Goal: Task Accomplishment & Management: Use online tool/utility

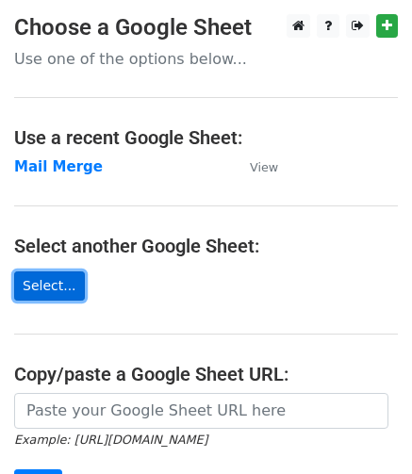
click at [51, 286] on link "Select..." at bounding box center [49, 285] width 71 height 29
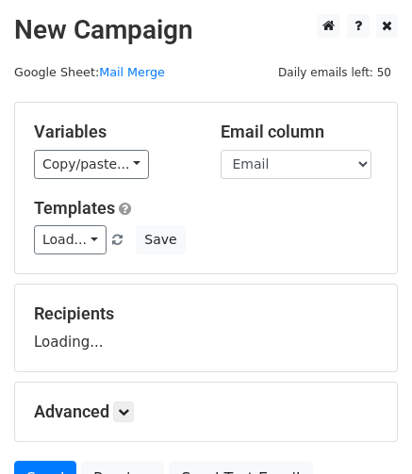
click at [124, 179] on div "Variables Copy/paste... {{First Name}} {{Last Name}} {{Email}} {{Custom Message…" at bounding box center [206, 188] width 382 height 171
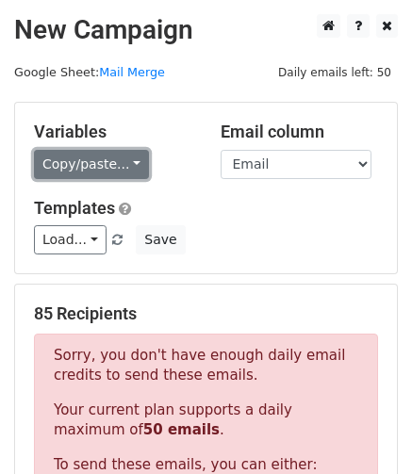
click at [123, 163] on link "Copy/paste..." at bounding box center [91, 164] width 115 height 29
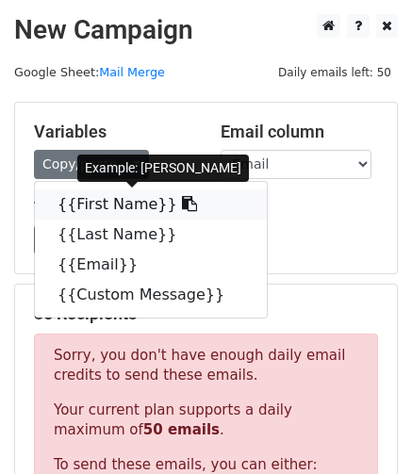
click at [126, 205] on link "{{First Name}}" at bounding box center [151, 204] width 232 height 30
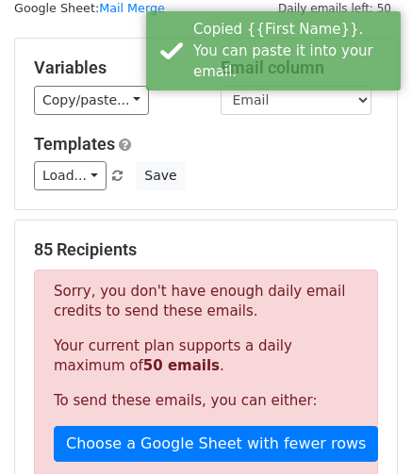
scroll to position [94, 0]
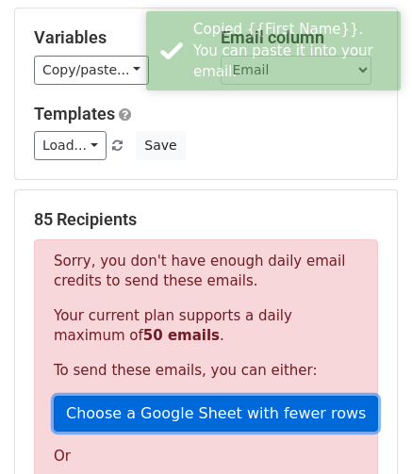
click at [250, 423] on link "Choose a Google Sheet with fewer rows" at bounding box center [216, 414] width 324 height 36
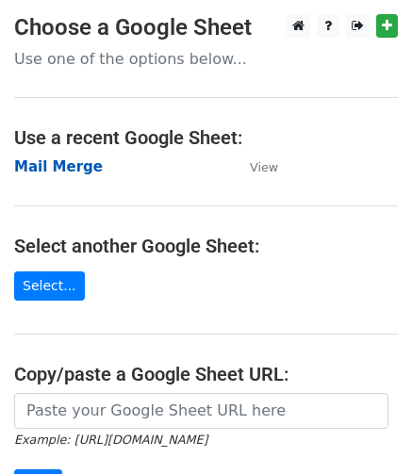
click at [85, 165] on strong "Mail Merge" at bounding box center [58, 166] width 89 height 17
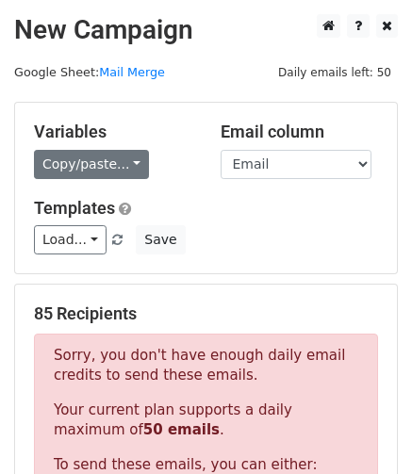
click at [128, 166] on link "Copy/paste..." at bounding box center [91, 164] width 115 height 29
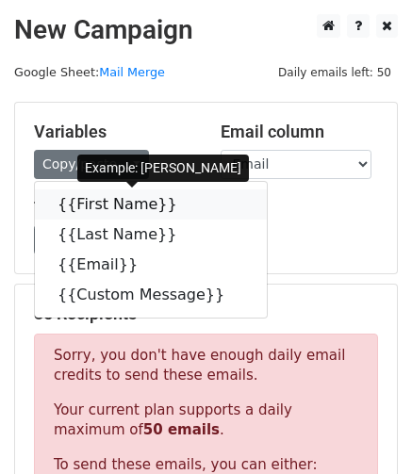
click at [129, 204] on link "{{First Name}}" at bounding box center [151, 204] width 232 height 30
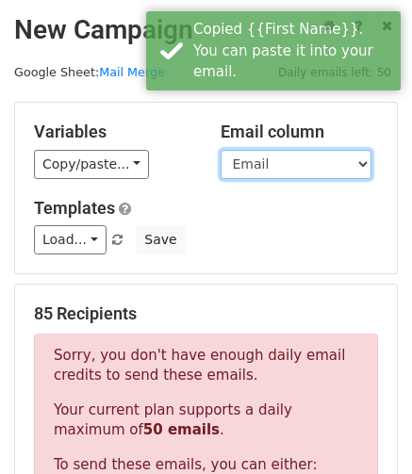
click at [279, 167] on select "First Name Last Name Email Custom Message" at bounding box center [296, 164] width 151 height 29
click at [221, 150] on select "First Name Last Name Email Custom Message" at bounding box center [296, 164] width 151 height 29
click at [238, 237] on div "Load... Change in the Communication FLA Return of Deposit Save" at bounding box center [206, 239] width 372 height 29
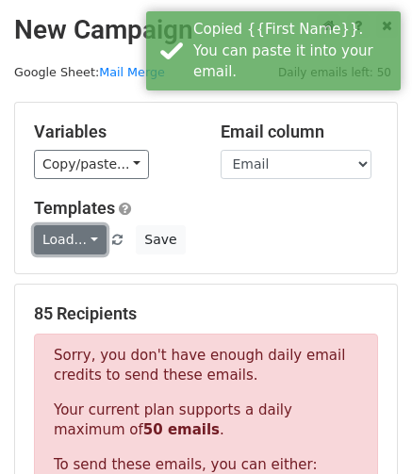
click at [52, 250] on link "Load..." at bounding box center [70, 239] width 73 height 29
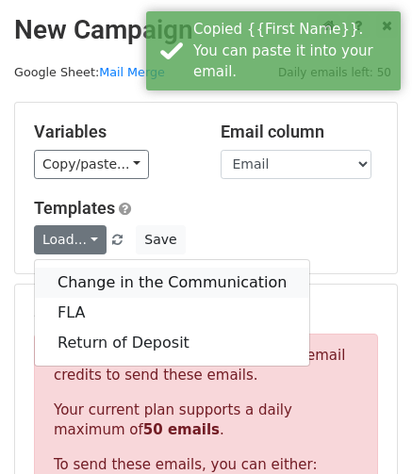
click at [128, 286] on link "Change in the Communication" at bounding box center [172, 283] width 274 height 30
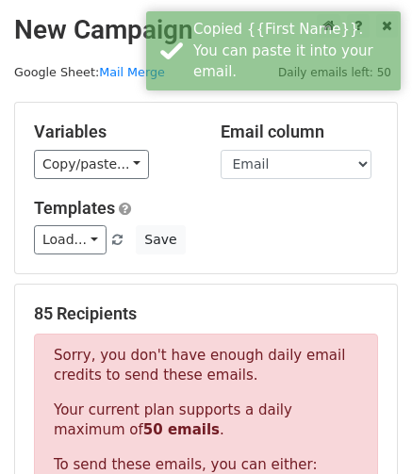
click at [238, 233] on div "Load... Change in the Communication FLA Return of Deposit Save" at bounding box center [206, 239] width 372 height 29
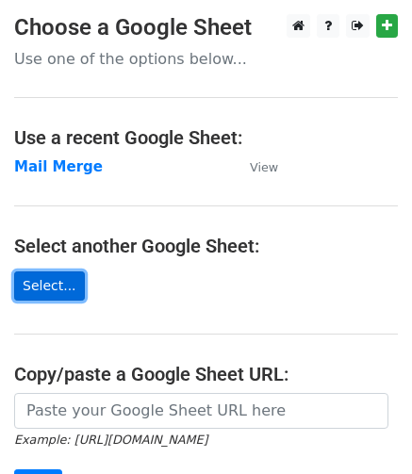
click at [55, 286] on link "Select..." at bounding box center [49, 285] width 71 height 29
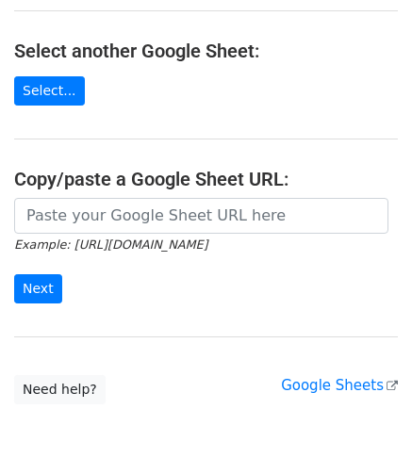
scroll to position [82, 0]
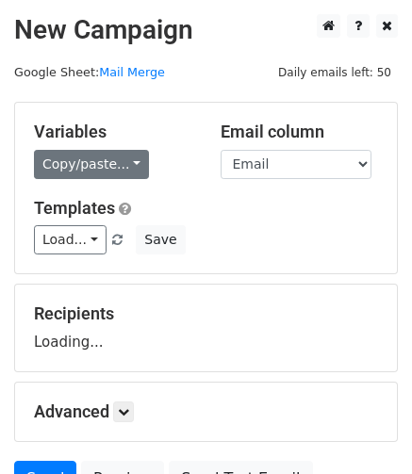
click at [119, 150] on link "Copy/paste..." at bounding box center [91, 164] width 115 height 29
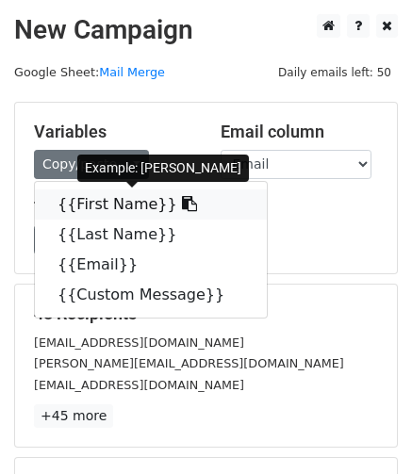
click at [126, 203] on link "{{First Name}}" at bounding box center [151, 204] width 232 height 30
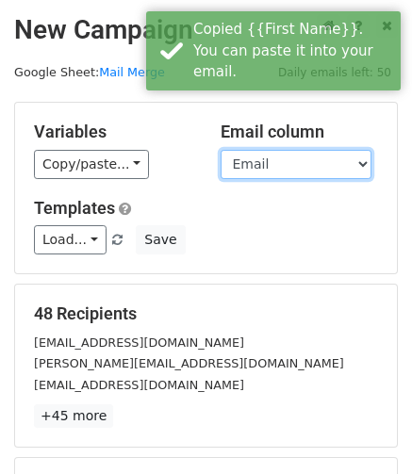
click at [298, 157] on select "First Name Last Name Email Custom Message" at bounding box center [296, 164] width 151 height 29
click at [221, 150] on select "First Name Last Name Email Custom Message" at bounding box center [296, 164] width 151 height 29
click at [205, 202] on h5 "Templates" at bounding box center [206, 208] width 344 height 21
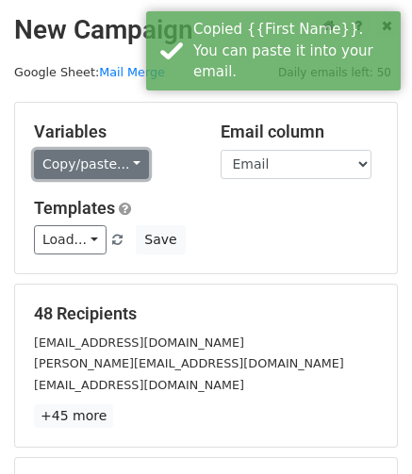
click at [107, 159] on link "Copy/paste..." at bounding box center [91, 164] width 115 height 29
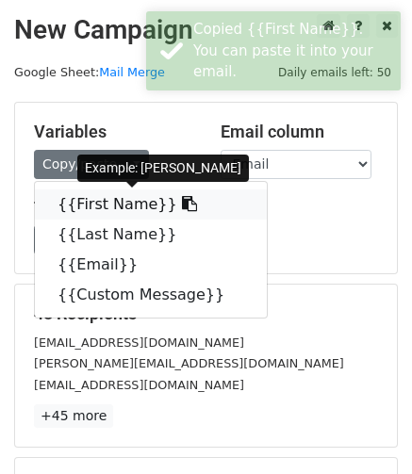
click at [107, 201] on link "{{First Name}}" at bounding box center [151, 204] width 232 height 30
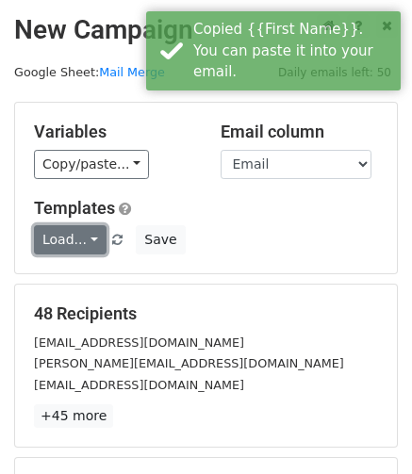
click at [90, 240] on link "Load..." at bounding box center [70, 239] width 73 height 29
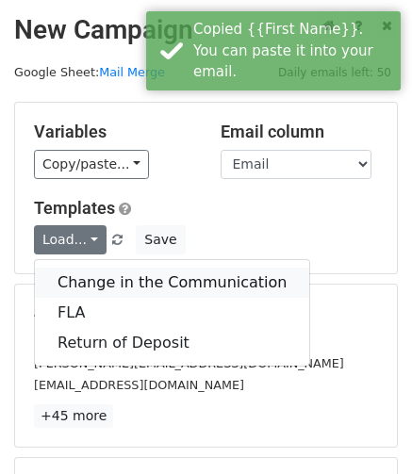
click at [128, 280] on link "Change in the Communication" at bounding box center [172, 283] width 274 height 30
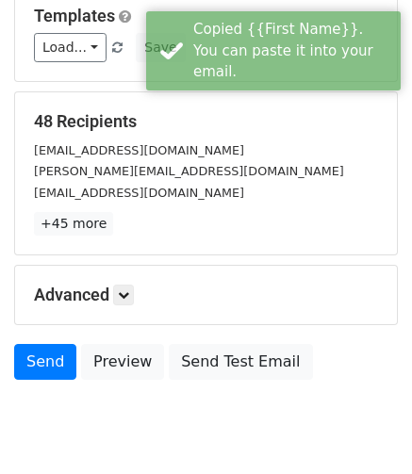
scroll to position [254, 0]
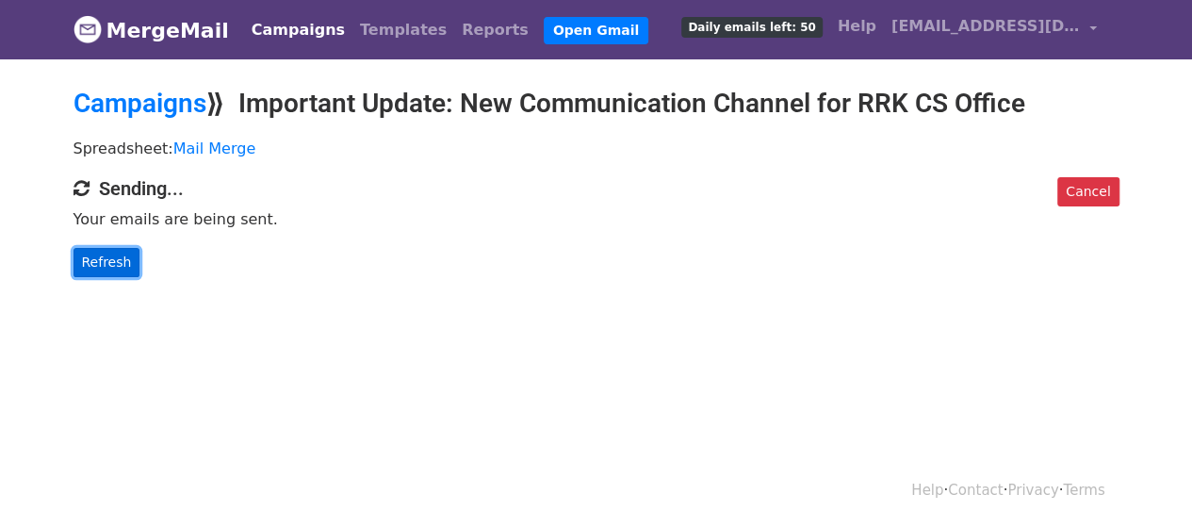
click at [92, 256] on link "Refresh" at bounding box center [107, 262] width 67 height 29
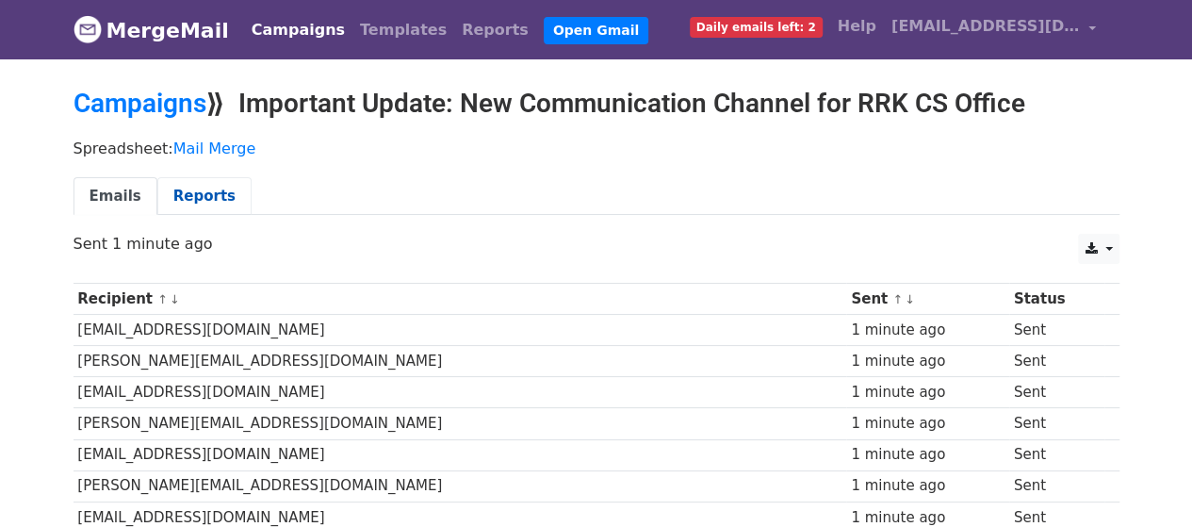
click at [175, 199] on link "Reports" at bounding box center [204, 196] width 94 height 39
